Goal: Find specific page/section: Find specific page/section

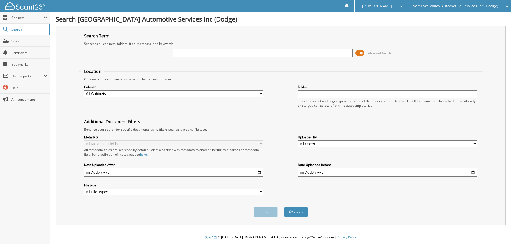
click at [204, 52] on input "text" at bounding box center [262, 53] width 179 height 8
type input "r24489a"
click at [284, 208] on button "Search" at bounding box center [296, 213] width 24 height 10
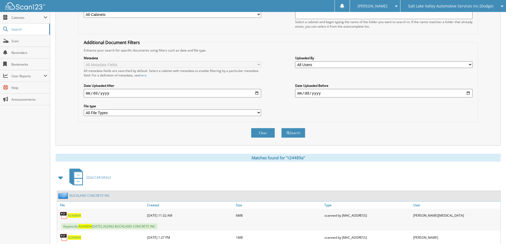
scroll to position [105, 0]
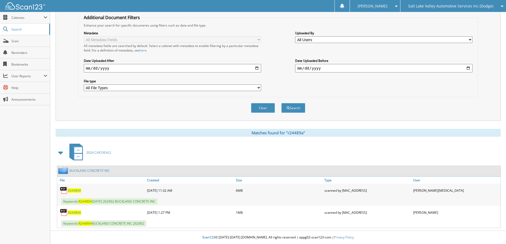
click at [73, 191] on span "R24489A" at bounding box center [74, 191] width 13 height 5
click at [71, 214] on span "R24489A" at bounding box center [74, 213] width 13 height 5
